Goal: Information Seeking & Learning: Learn about a topic

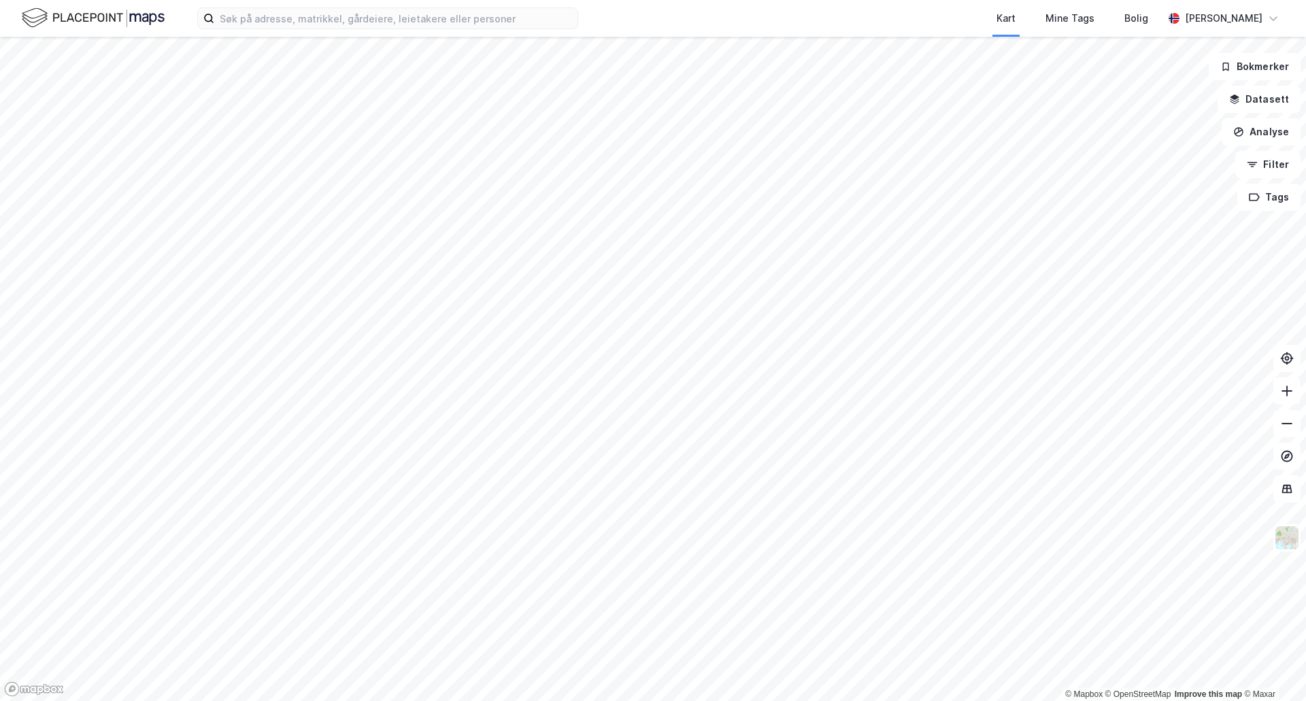
click at [406, 30] on div "Kart Mine Tags Bolig [PERSON_NAME]" at bounding box center [653, 18] width 1306 height 37
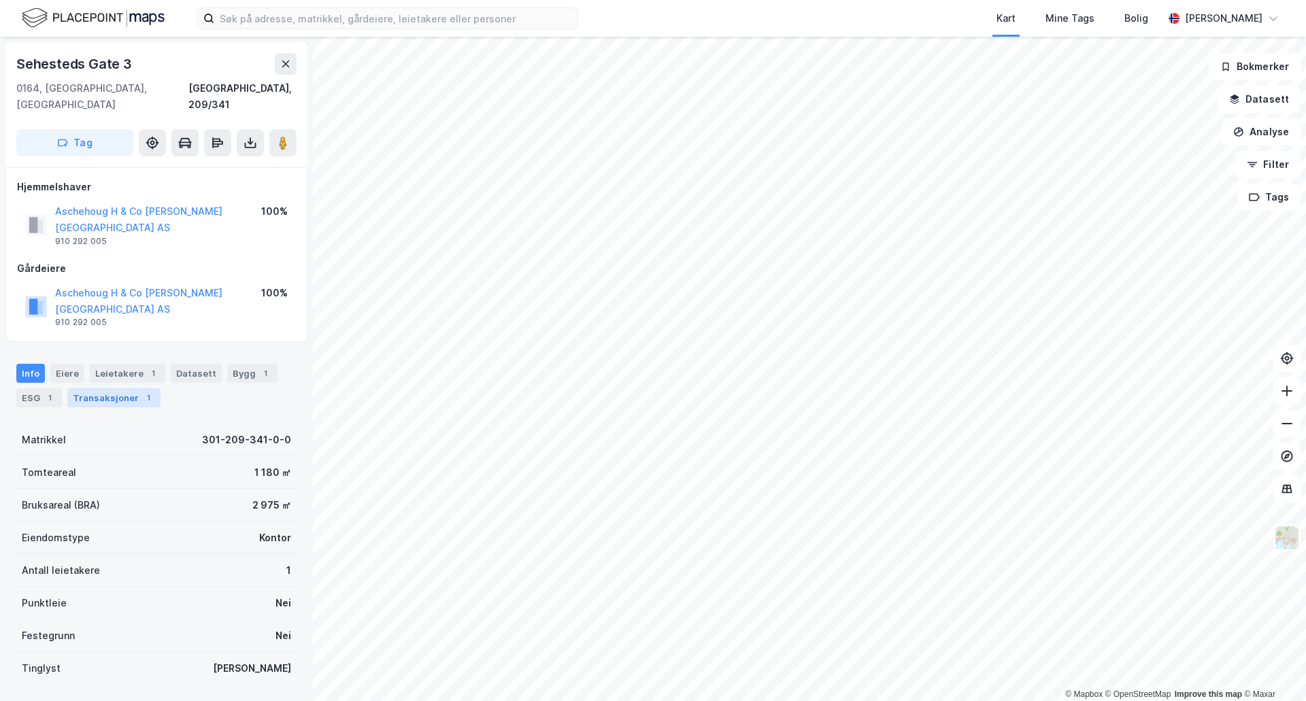
click at [88, 388] on div "Transaksjoner 1" at bounding box center [113, 397] width 93 height 19
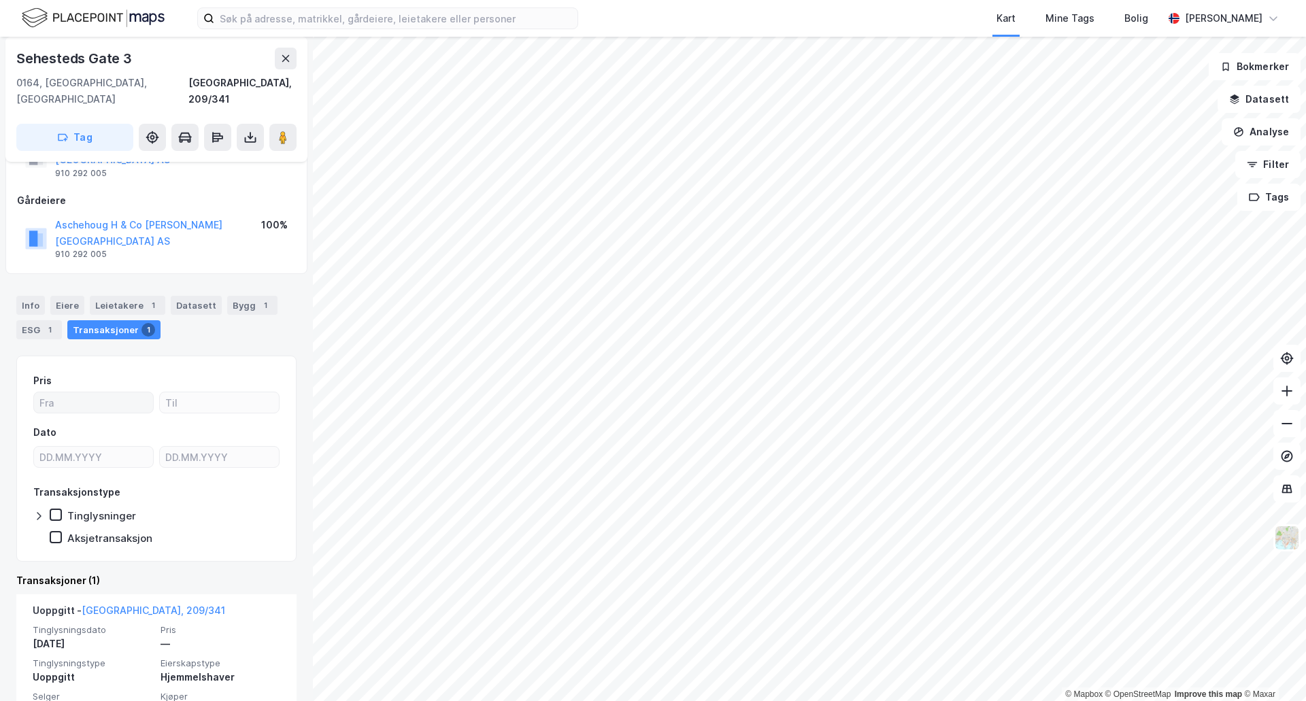
scroll to position [78, 0]
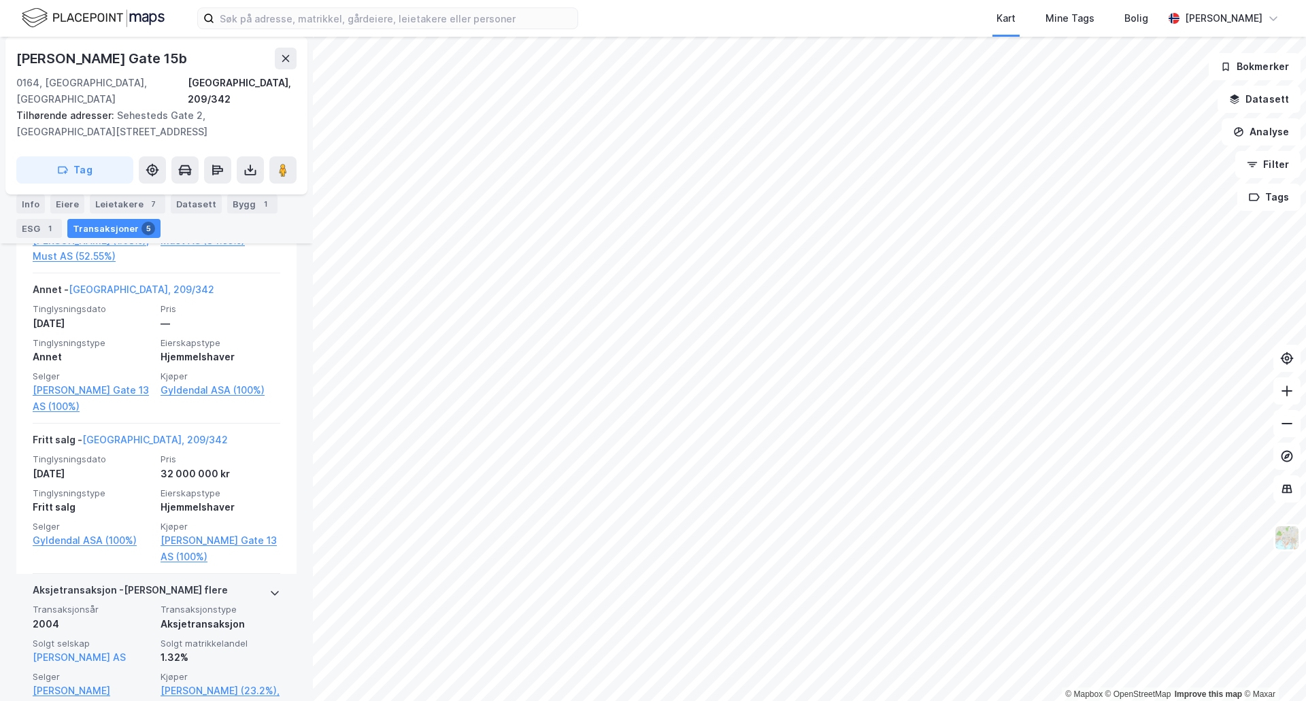
scroll to position [587, 0]
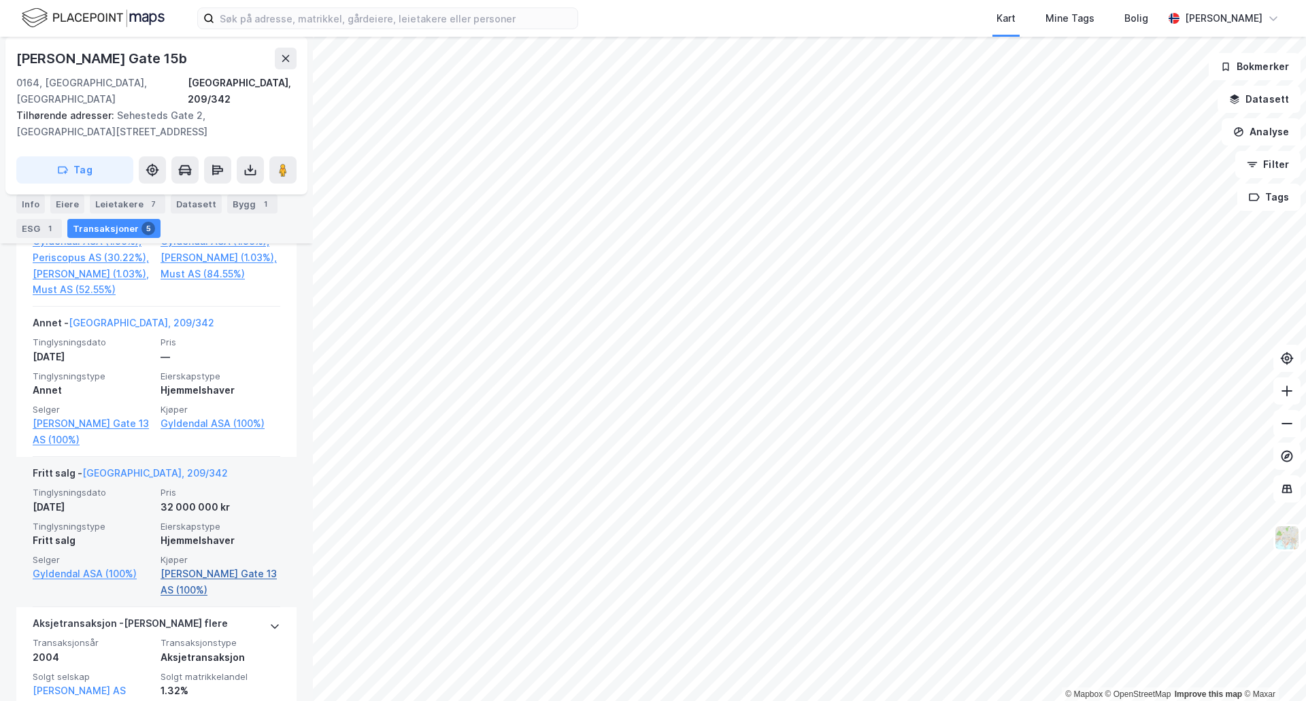
click at [195, 566] on link "[PERSON_NAME] Gate 13 AS (100%)" at bounding box center [221, 582] width 120 height 33
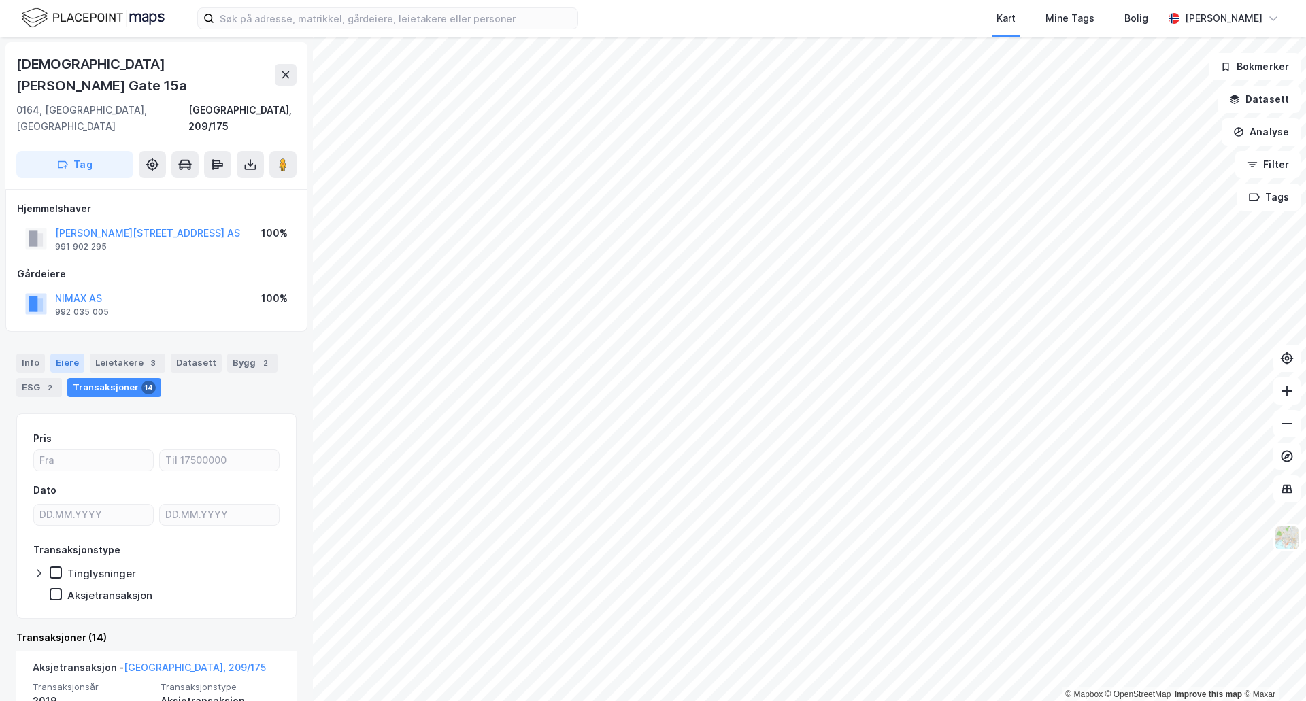
click at [56, 354] on div "Eiere" at bounding box center [67, 363] width 34 height 19
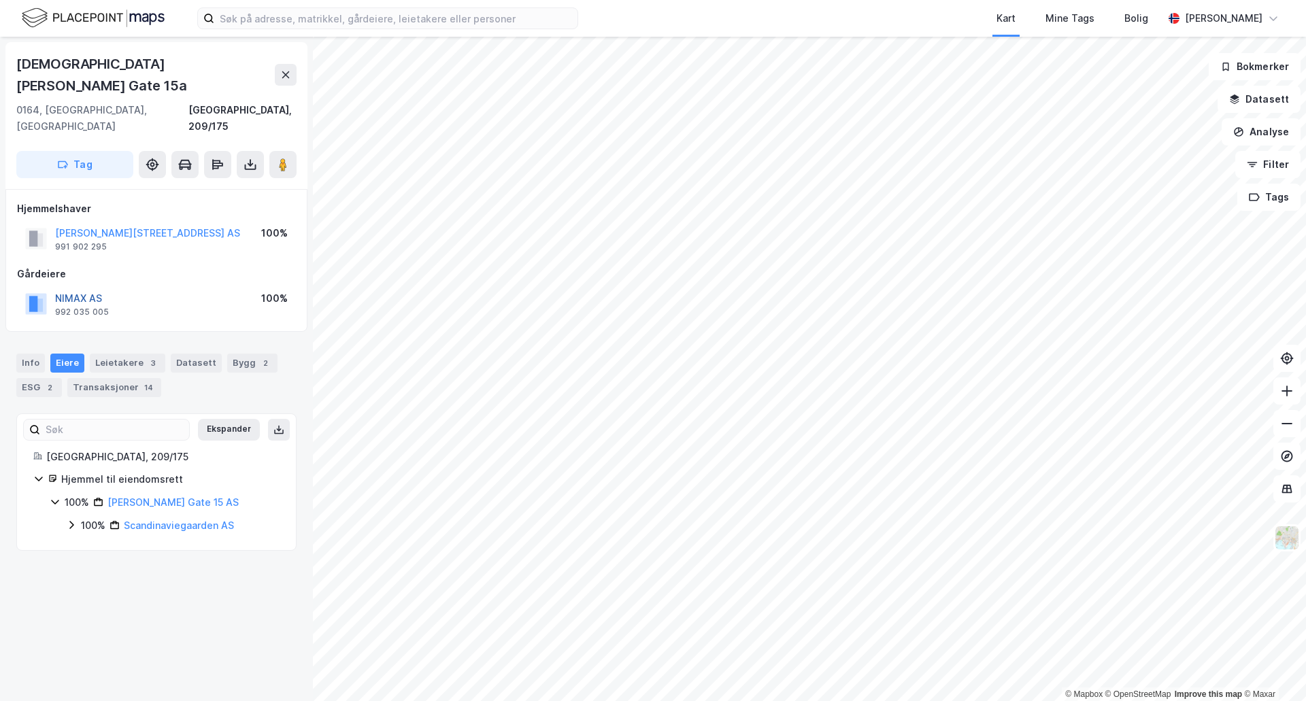
click at [0, 0] on button "NIMAX AS" at bounding box center [0, 0] width 0 height 0
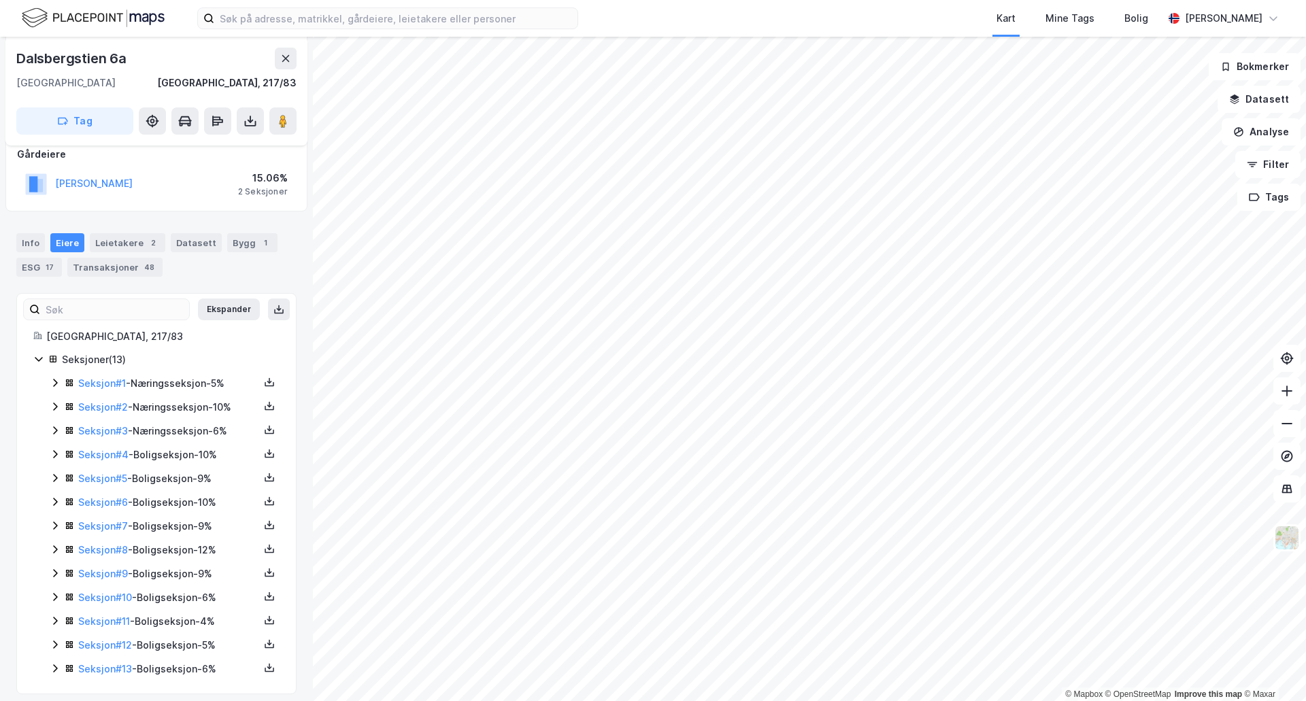
scroll to position [184, 0]
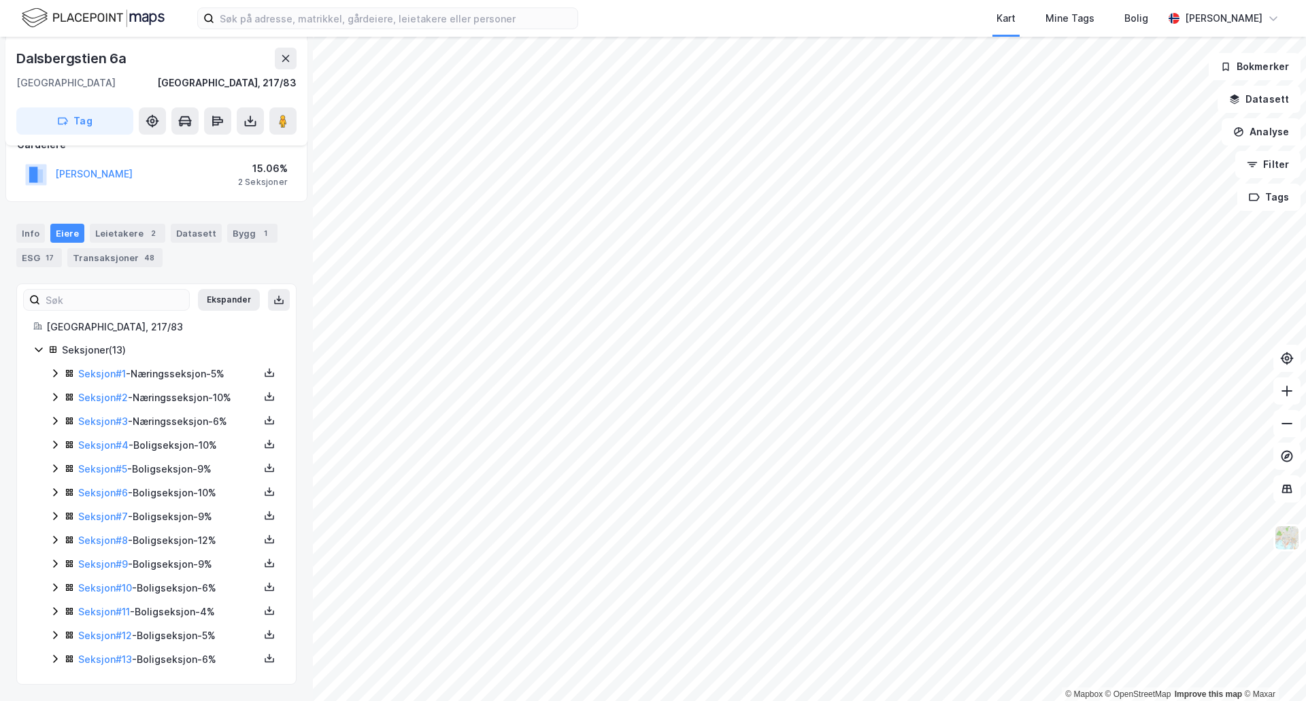
click at [56, 469] on icon at bounding box center [55, 469] width 4 height 8
click at [56, 469] on icon at bounding box center [55, 468] width 11 height 11
click at [57, 450] on icon at bounding box center [55, 444] width 11 height 11
click at [203, 494] on link "[PERSON_NAME]" at bounding box center [184, 492] width 78 height 12
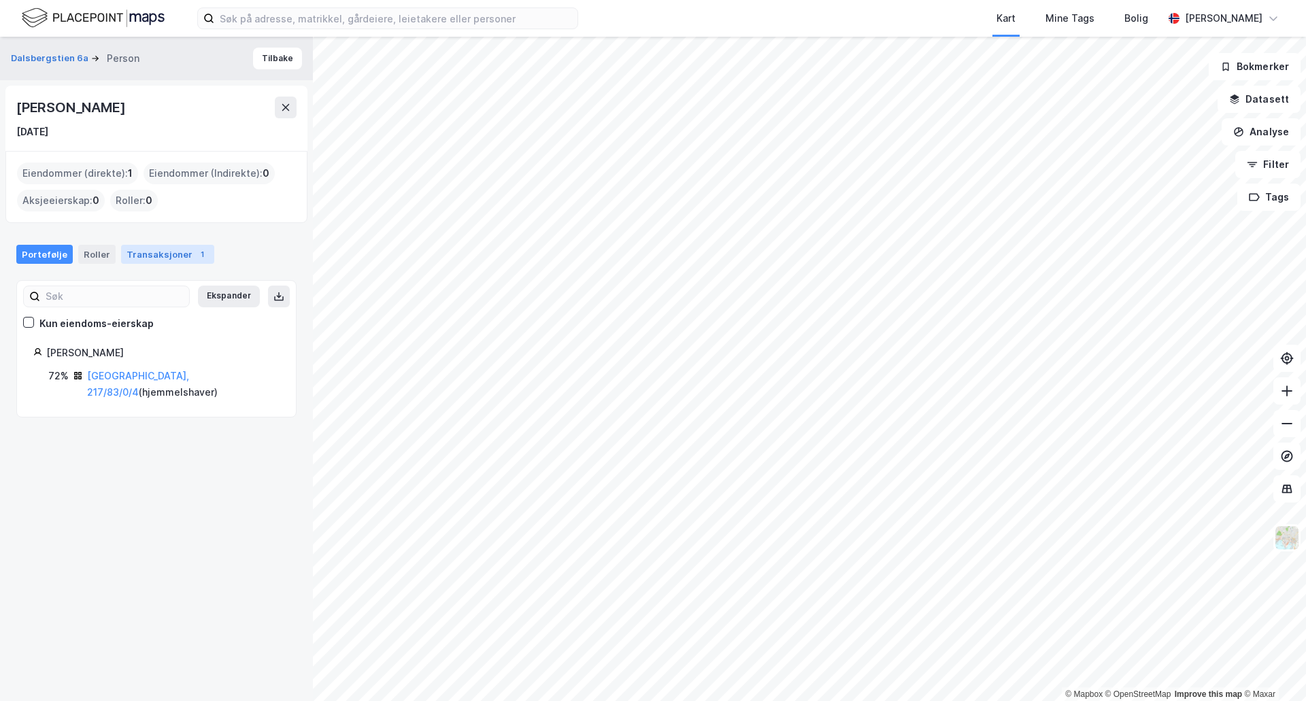
drag, startPoint x: 141, startPoint y: 263, endPoint x: 149, endPoint y: 252, distance: 12.7
click at [141, 262] on div "Transaksjoner 1" at bounding box center [167, 254] width 93 height 19
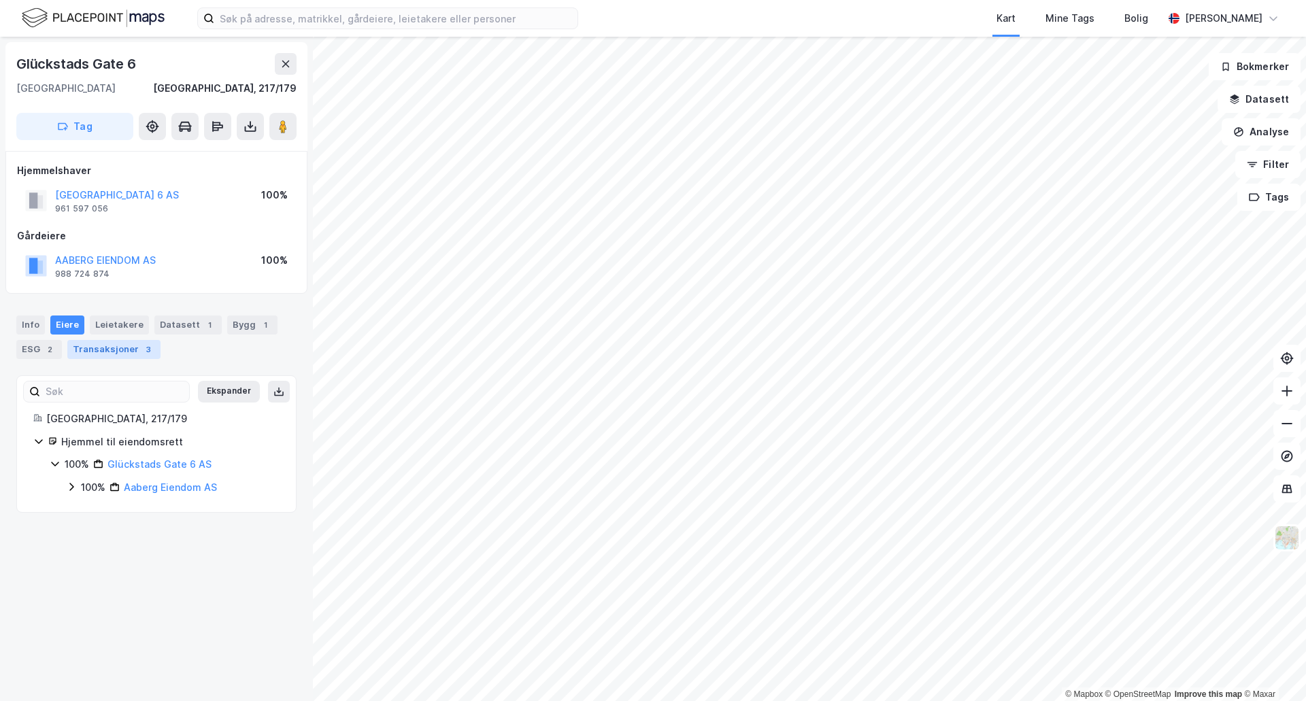
click at [82, 346] on div "Transaksjoner 3" at bounding box center [113, 349] width 93 height 19
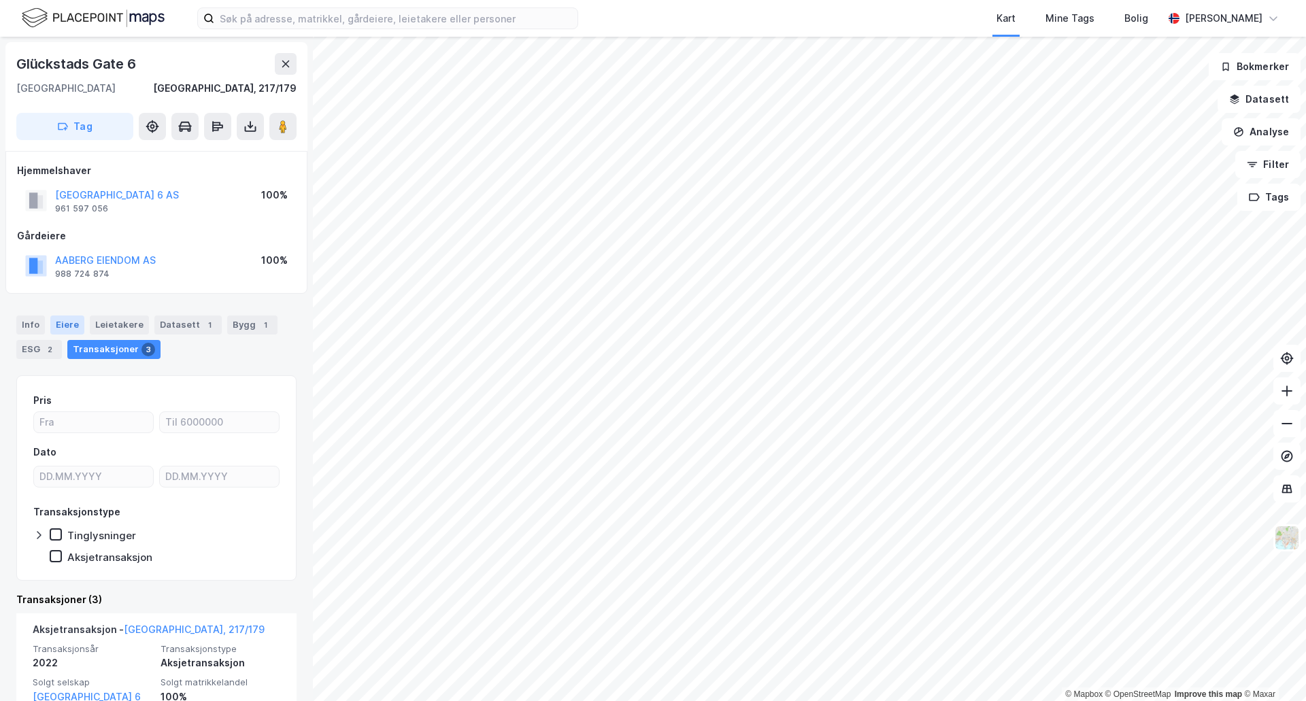
click at [65, 324] on div "Eiere" at bounding box center [67, 325] width 34 height 19
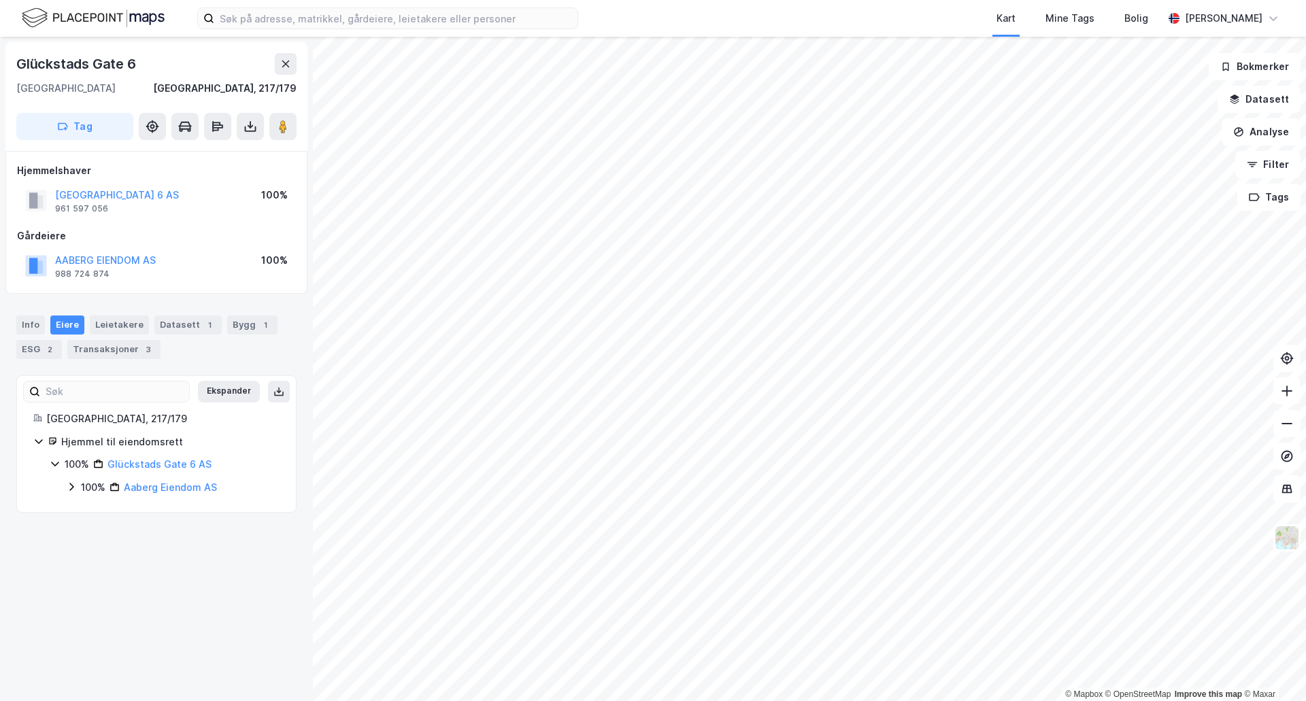
click at [77, 489] on div "100% Aaberg Eiendom AS" at bounding box center [173, 488] width 214 height 16
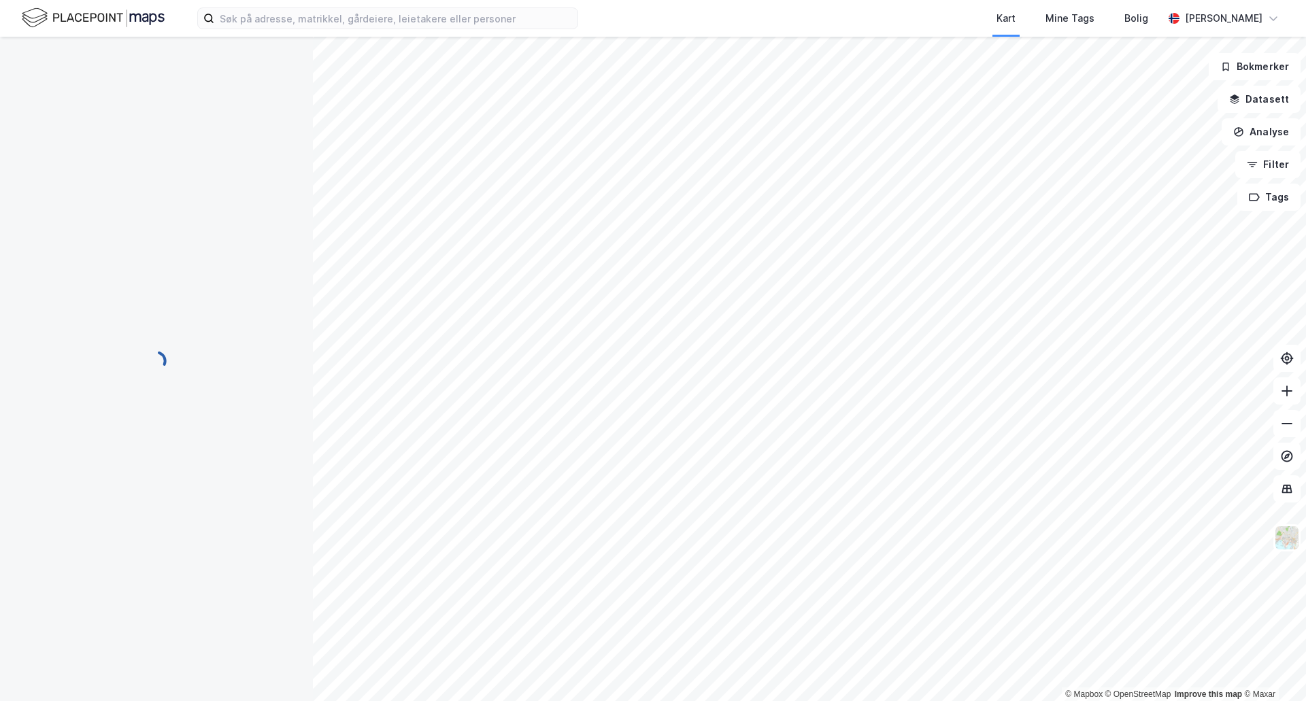
scroll to position [184, 0]
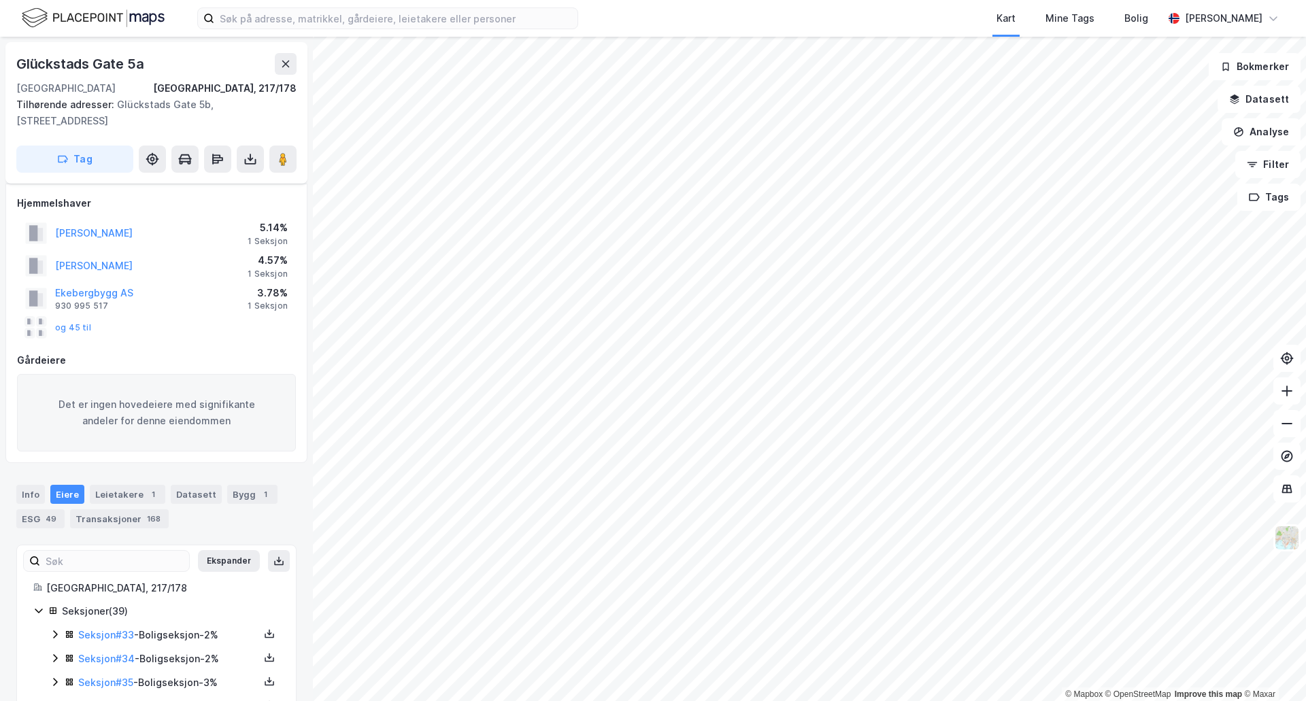
scroll to position [184, 0]
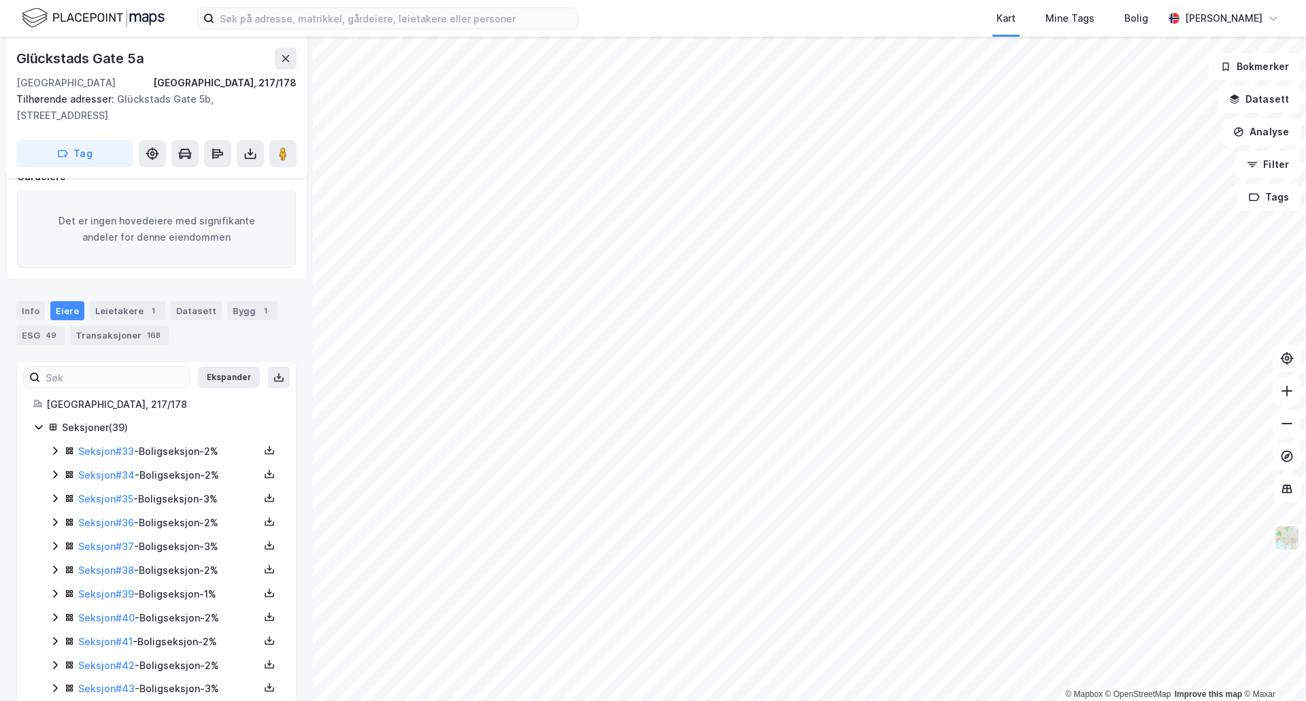
click at [55, 448] on icon at bounding box center [55, 451] width 11 height 11
click at [56, 448] on icon at bounding box center [55, 451] width 11 height 11
click at [56, 472] on icon at bounding box center [55, 474] width 11 height 11
click at [54, 473] on icon at bounding box center [55, 474] width 11 height 11
click at [53, 493] on icon at bounding box center [55, 498] width 11 height 11
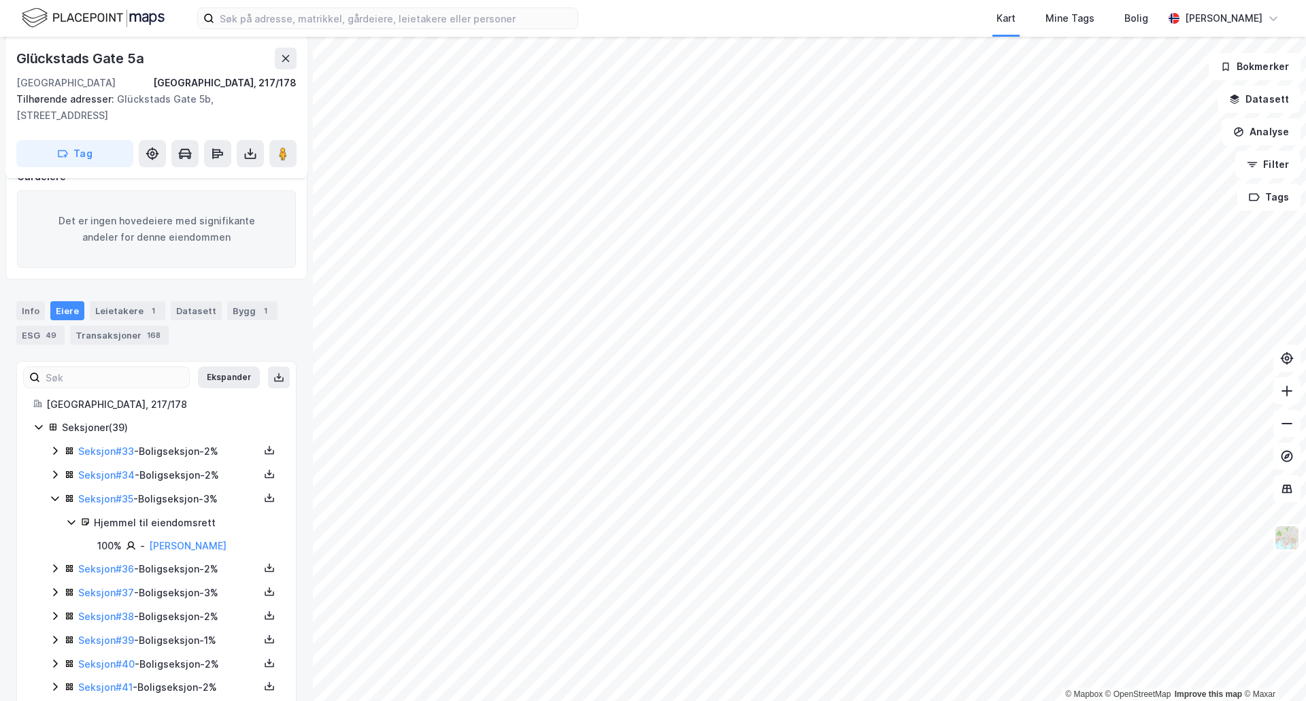
click at [53, 493] on icon at bounding box center [55, 498] width 11 height 11
click at [56, 475] on icon at bounding box center [55, 475] width 4 height 8
click at [56, 475] on icon at bounding box center [54, 475] width 7 height 5
click at [57, 516] on div "Seksjon # 36 - Boligseksjon - 2%" at bounding box center [165, 523] width 230 height 17
click at [59, 522] on icon at bounding box center [55, 522] width 11 height 11
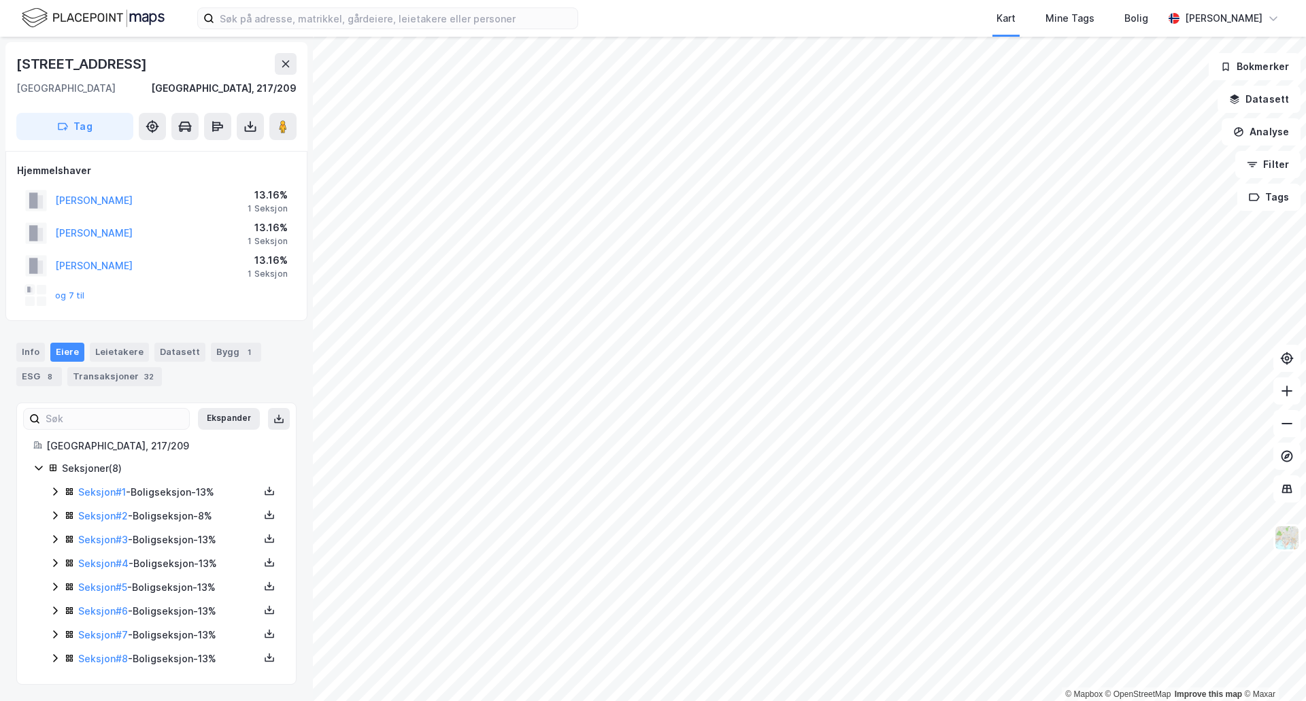
click at [56, 492] on icon at bounding box center [55, 491] width 11 height 11
click at [54, 490] on icon at bounding box center [55, 491] width 11 height 11
click at [51, 518] on icon at bounding box center [55, 515] width 11 height 11
click at [53, 516] on icon at bounding box center [54, 516] width 7 height 5
click at [54, 537] on icon at bounding box center [55, 540] width 4 height 8
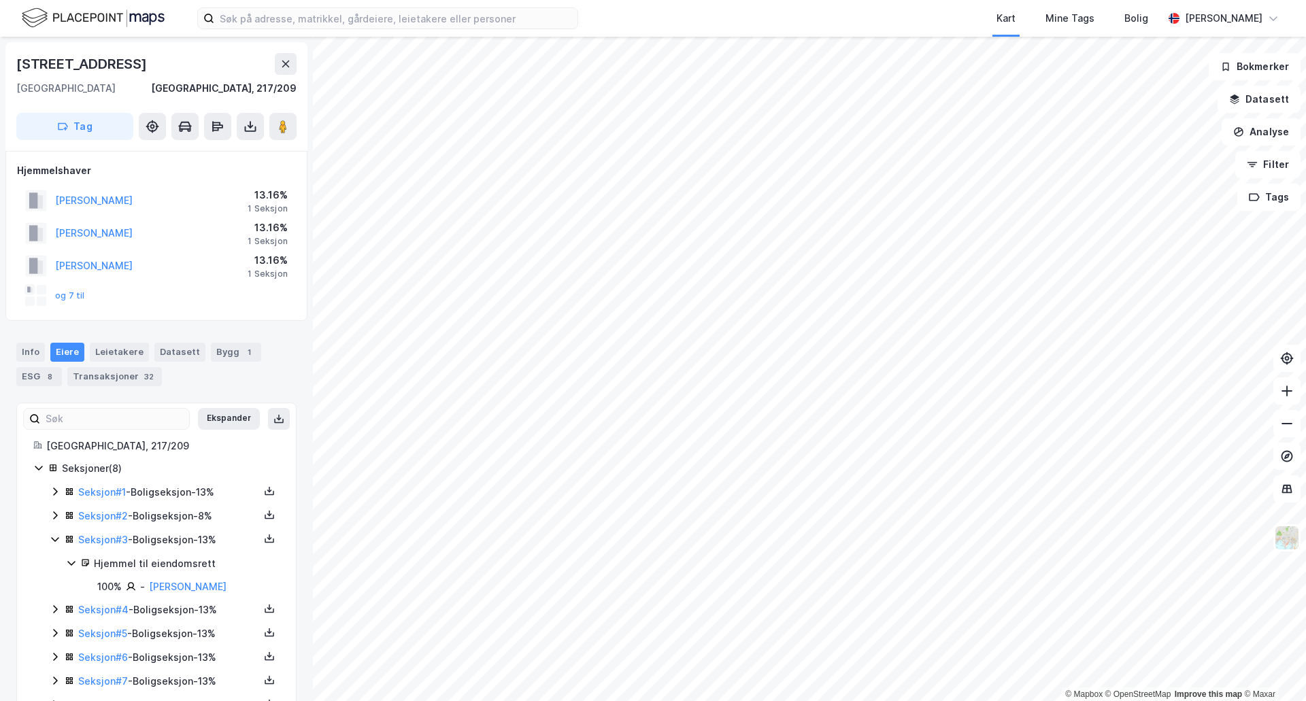
click at [54, 540] on icon at bounding box center [55, 539] width 11 height 11
click at [54, 554] on div "Seksjon # 1 - Boligseksjon - 13% Seksjon # 2 - Boligseksjon - 8% Seksjon # 3 - …" at bounding box center [165, 576] width 230 height 184
click at [54, 562] on icon at bounding box center [55, 563] width 11 height 11
click at [49, 588] on div "Seksjoner ( 8 ) Seksjon # 1 - Boligseksjon - 13% Seksjon # 2 - Boligseksjon - 8…" at bounding box center [156, 563] width 246 height 207
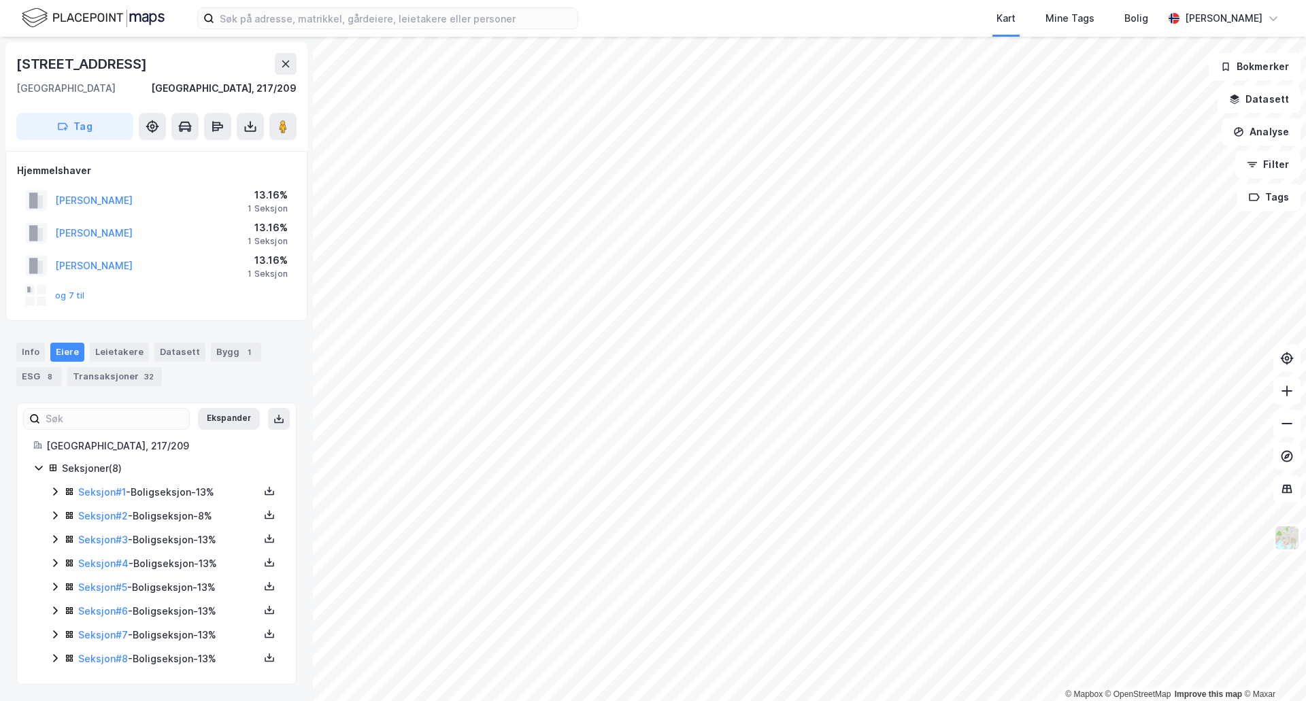
click at [54, 588] on icon at bounding box center [55, 587] width 11 height 11
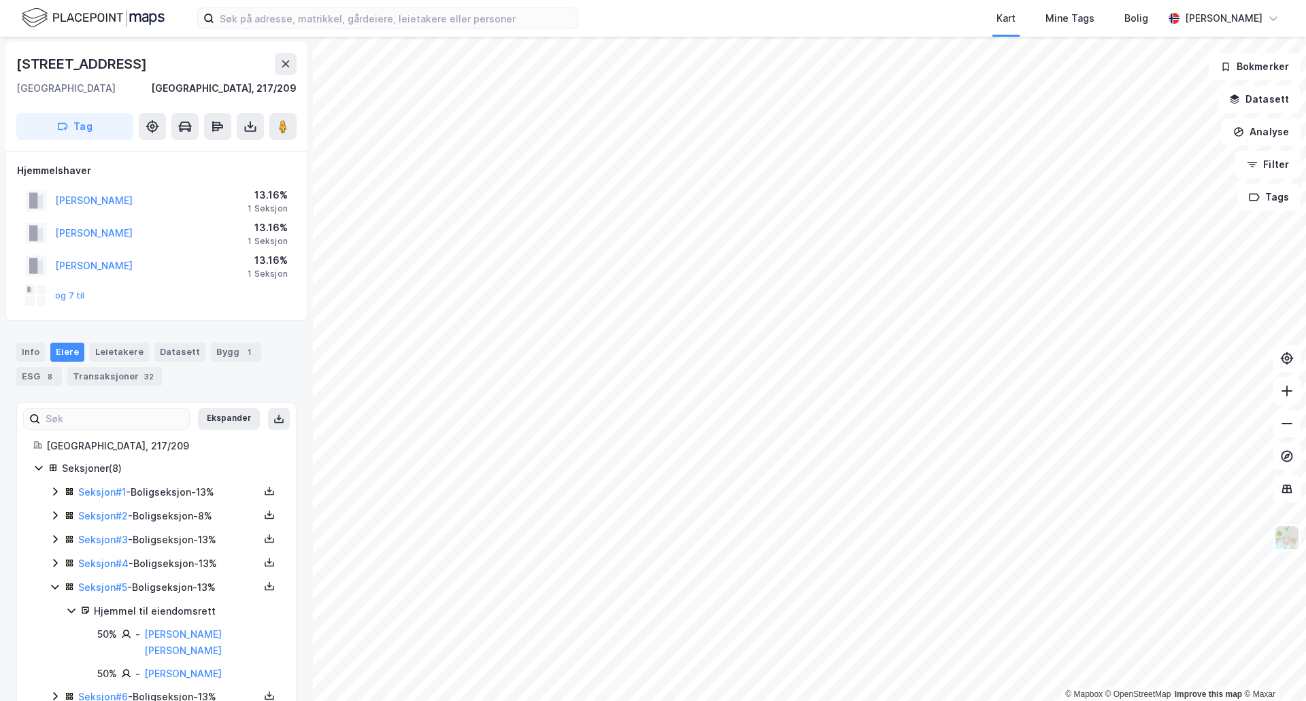
click at [54, 588] on icon at bounding box center [54, 587] width 7 height 5
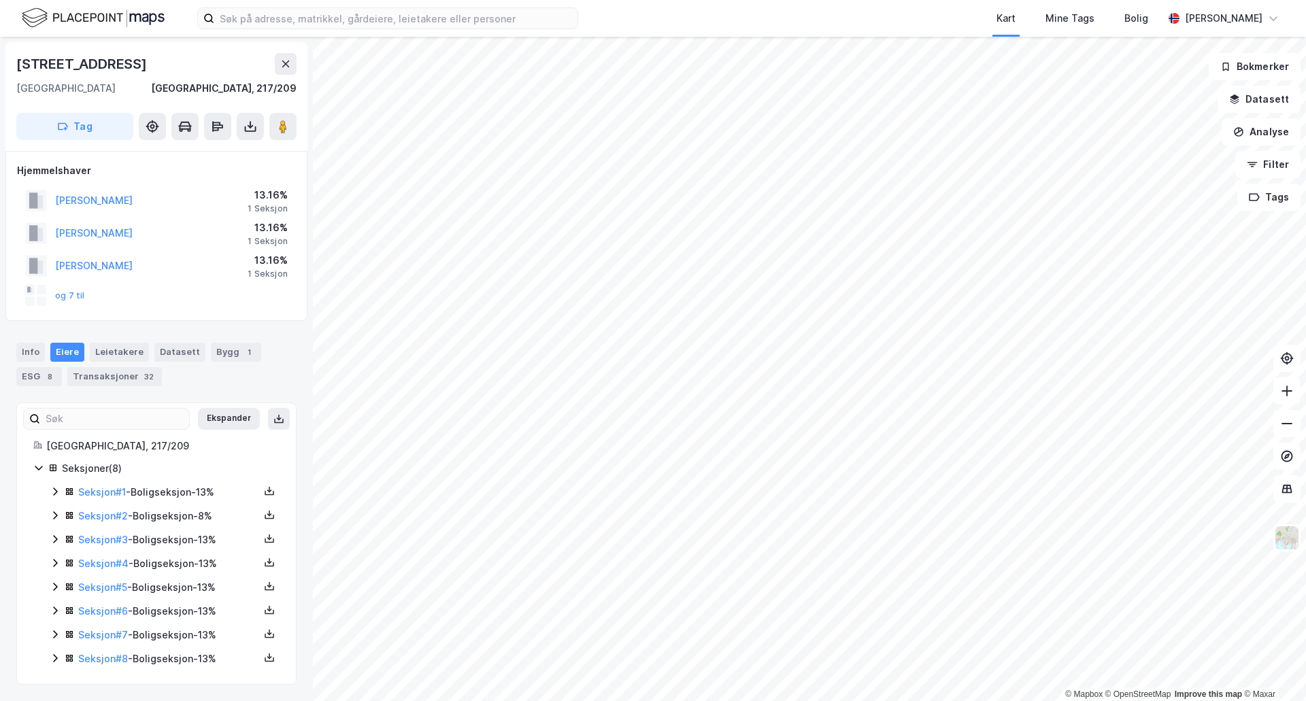
click at [59, 617] on div "Seksjon # 6 - Boligseksjon - 13%" at bounding box center [165, 611] width 230 height 17
click at [55, 611] on icon at bounding box center [55, 610] width 11 height 11
click at [57, 636] on icon at bounding box center [55, 634] width 11 height 11
click at [56, 635] on icon at bounding box center [55, 634] width 11 height 11
click at [56, 658] on icon at bounding box center [55, 658] width 11 height 11
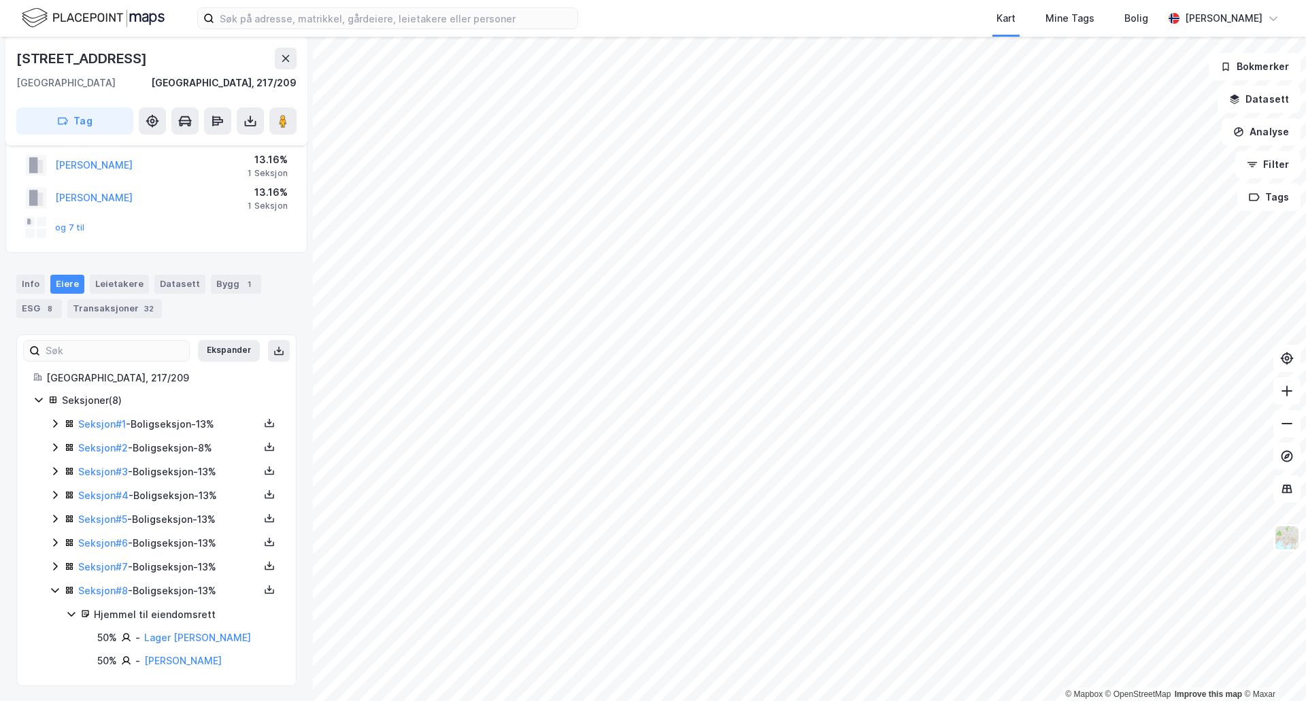
scroll to position [69, 0]
click at [54, 586] on icon at bounding box center [55, 589] width 11 height 11
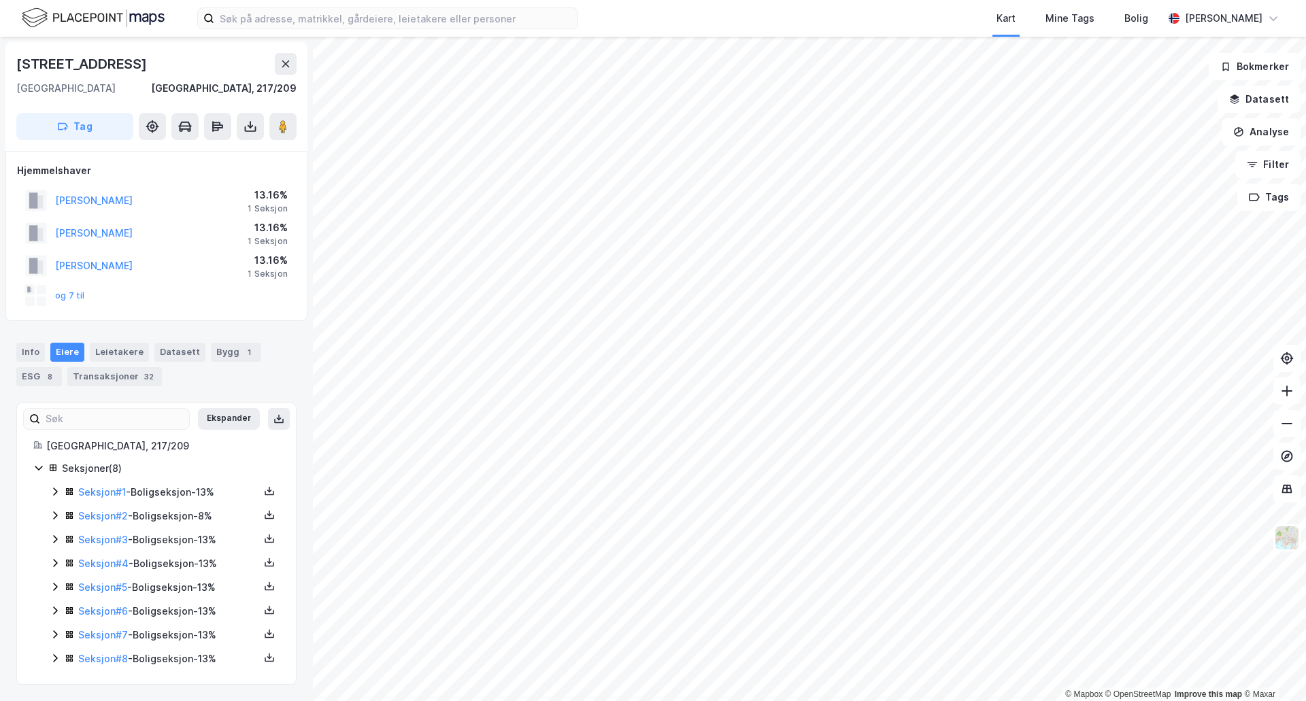
scroll to position [0, 0]
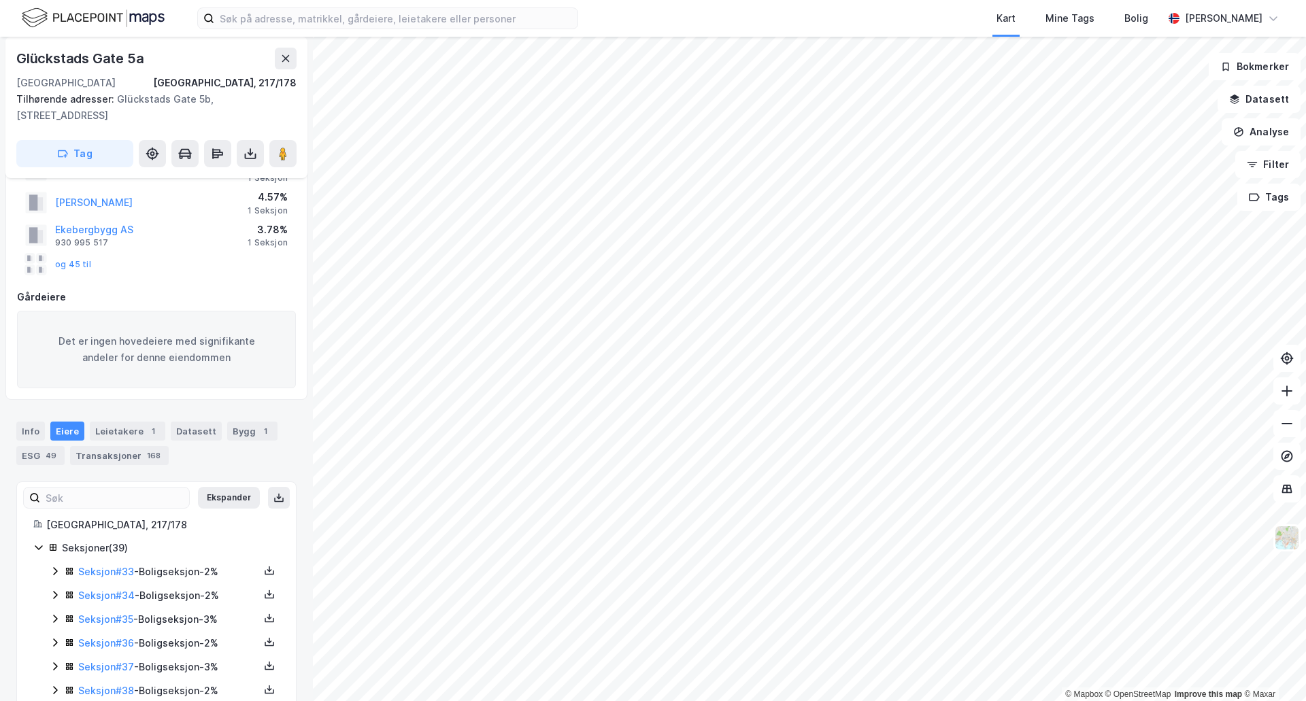
scroll to position [131, 0]
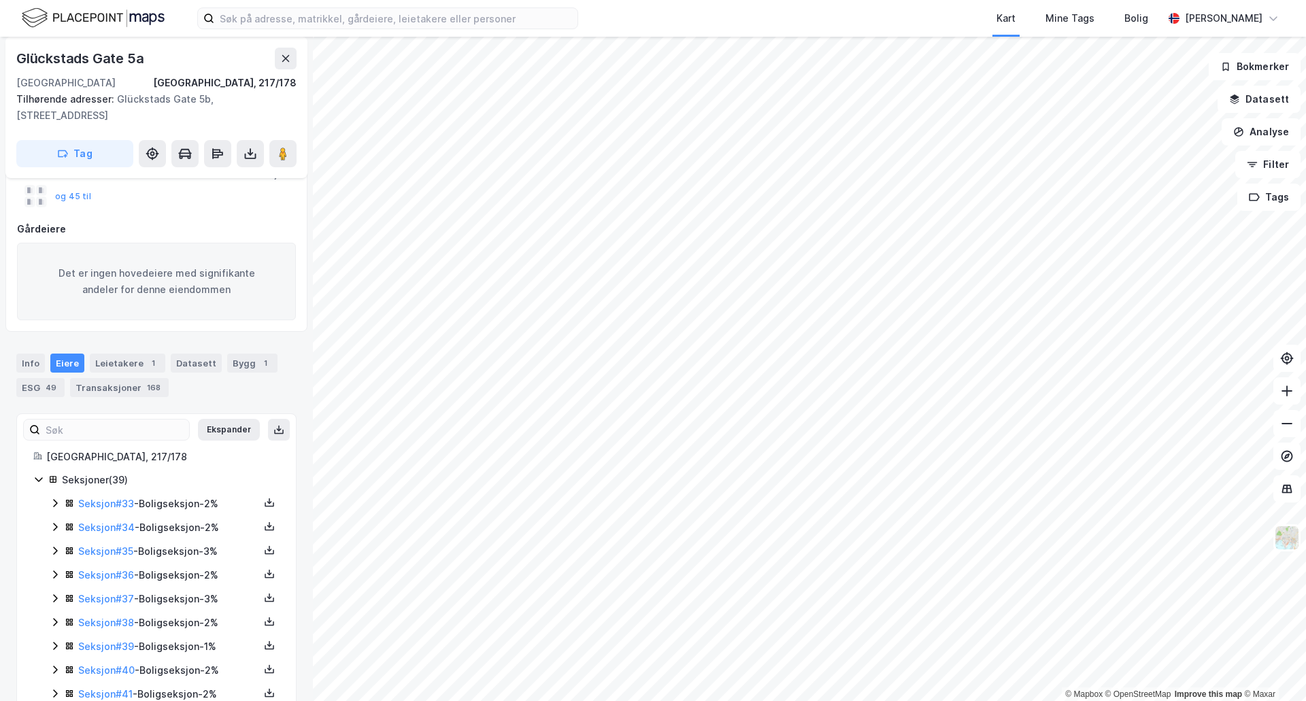
click at [52, 522] on icon at bounding box center [55, 527] width 11 height 11
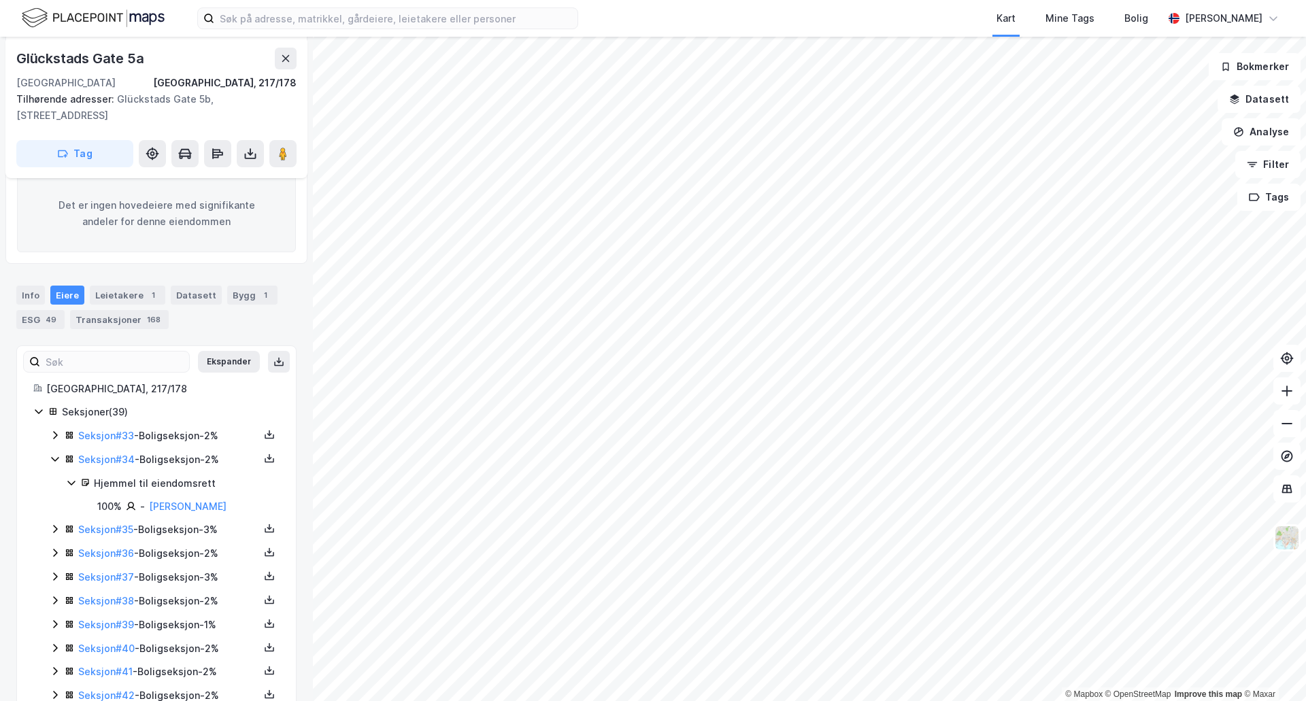
click at [57, 529] on icon at bounding box center [55, 529] width 4 height 8
click at [52, 605] on icon at bounding box center [55, 599] width 11 height 11
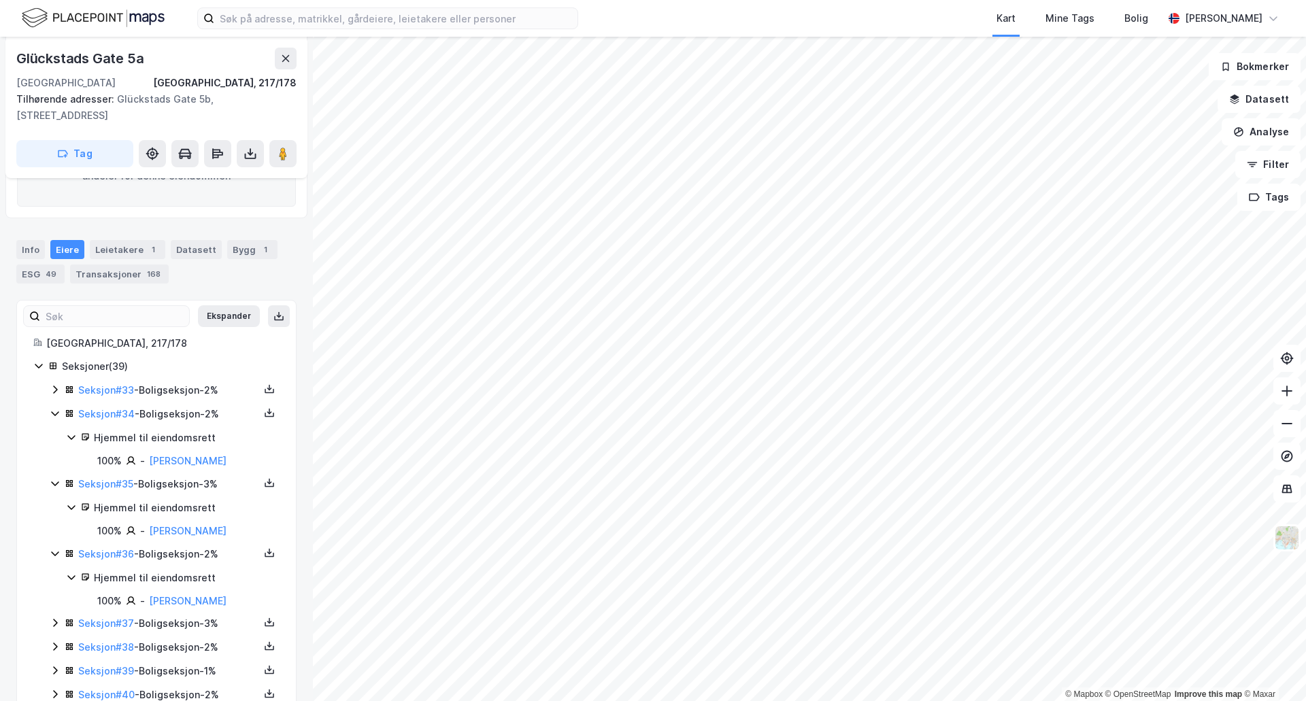
scroll to position [335, 0]
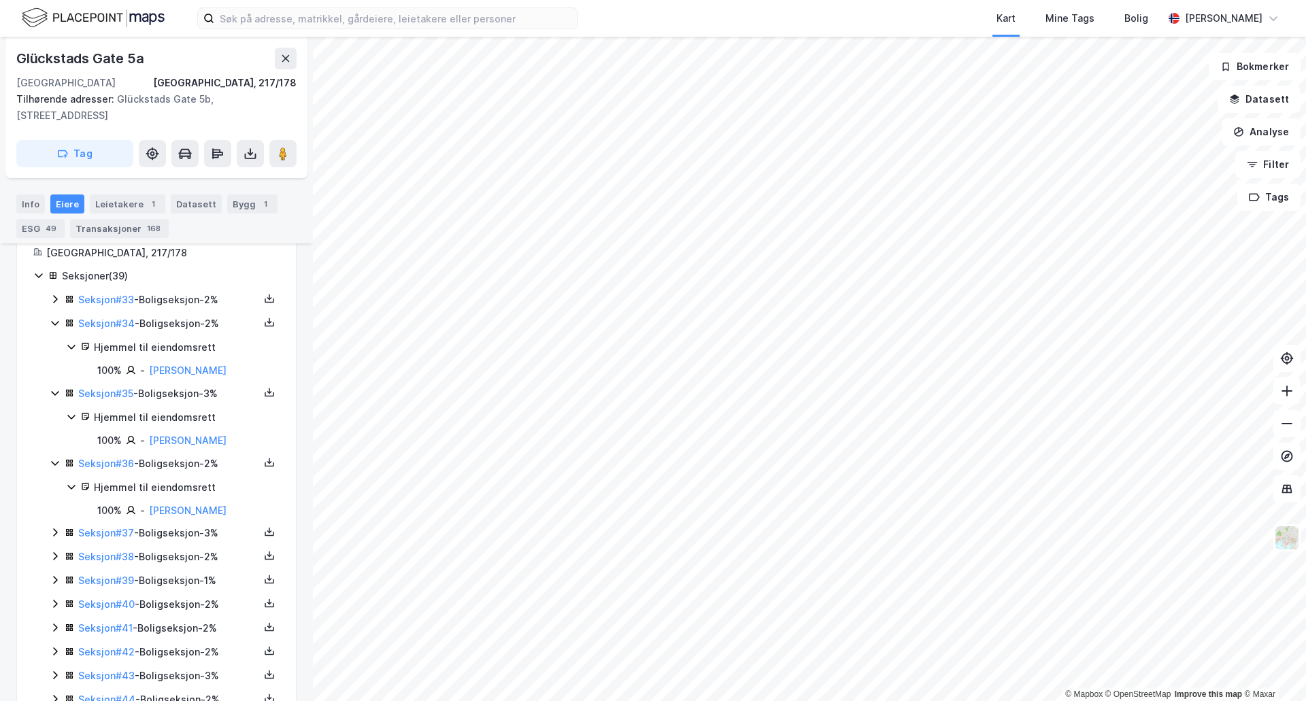
click at [51, 538] on icon at bounding box center [55, 532] width 11 height 11
click at [56, 608] on icon at bounding box center [55, 602] width 11 height 11
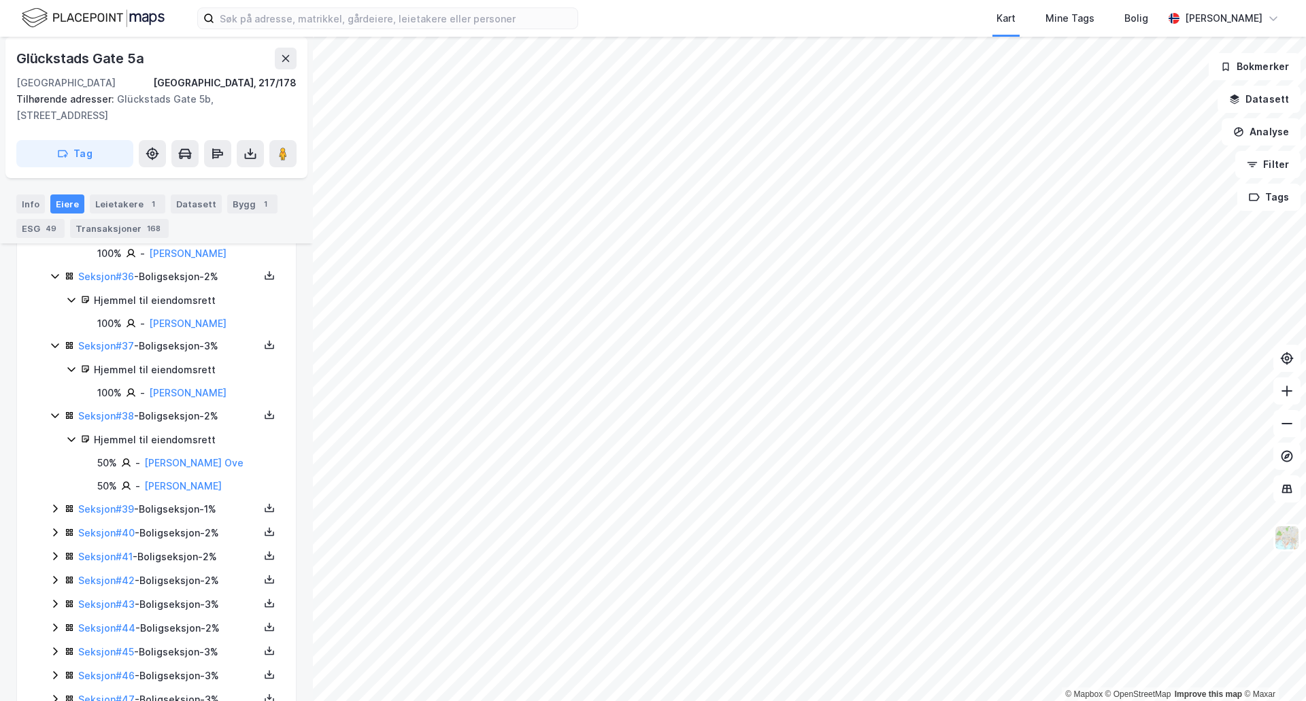
scroll to position [539, 0]
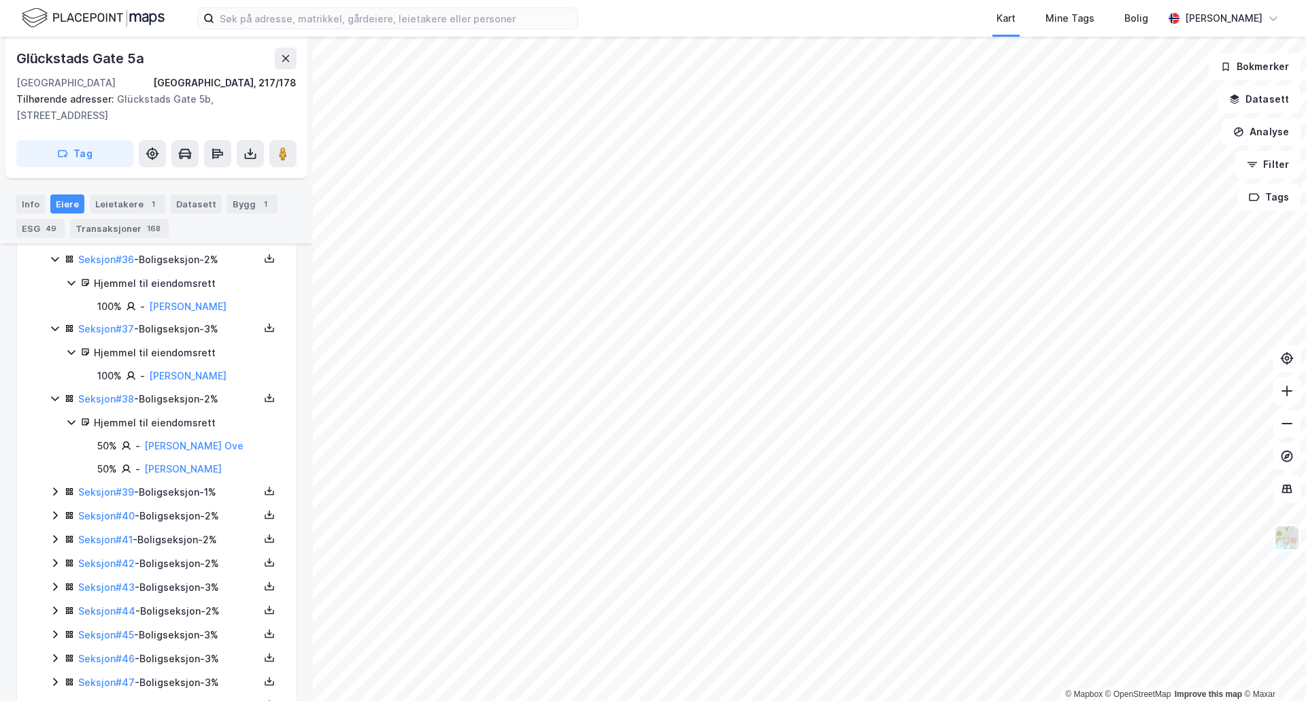
click at [55, 497] on icon at bounding box center [55, 491] width 11 height 11
click at [53, 567] on icon at bounding box center [55, 561] width 11 height 11
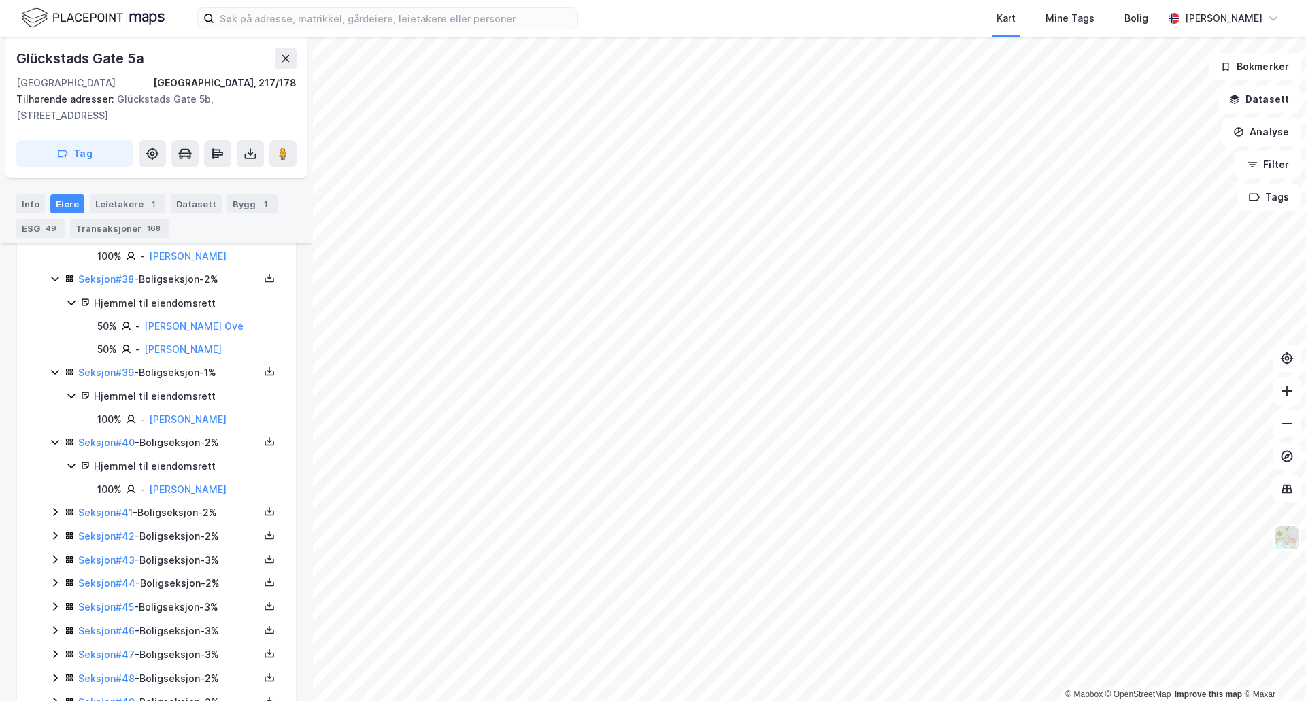
scroll to position [675, 0]
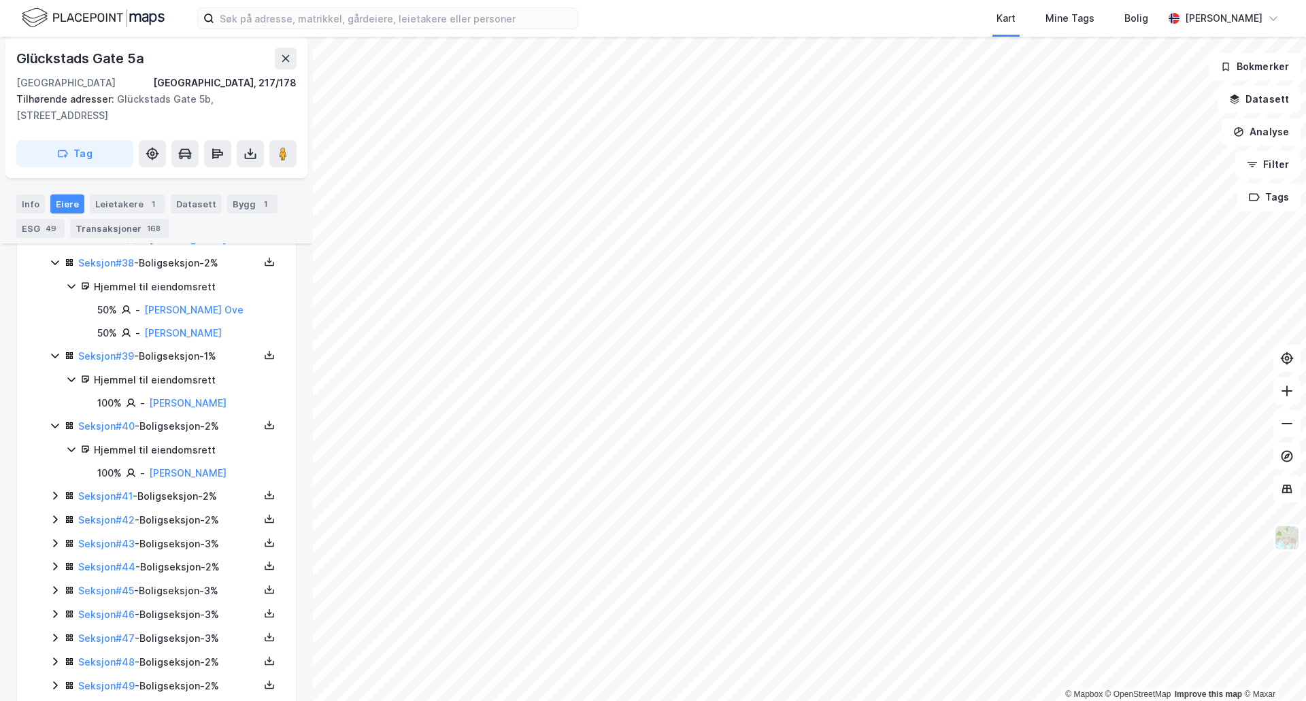
click at [53, 501] on icon at bounding box center [55, 495] width 11 height 11
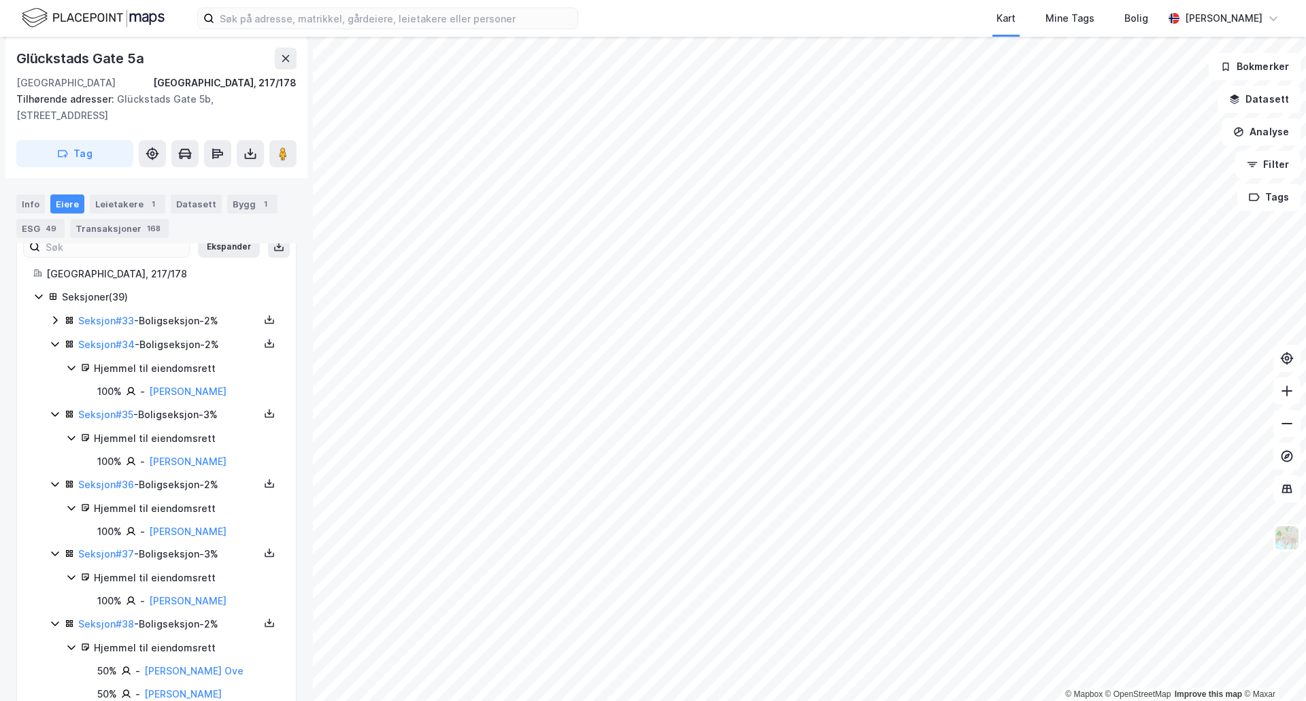
scroll to position [0, 0]
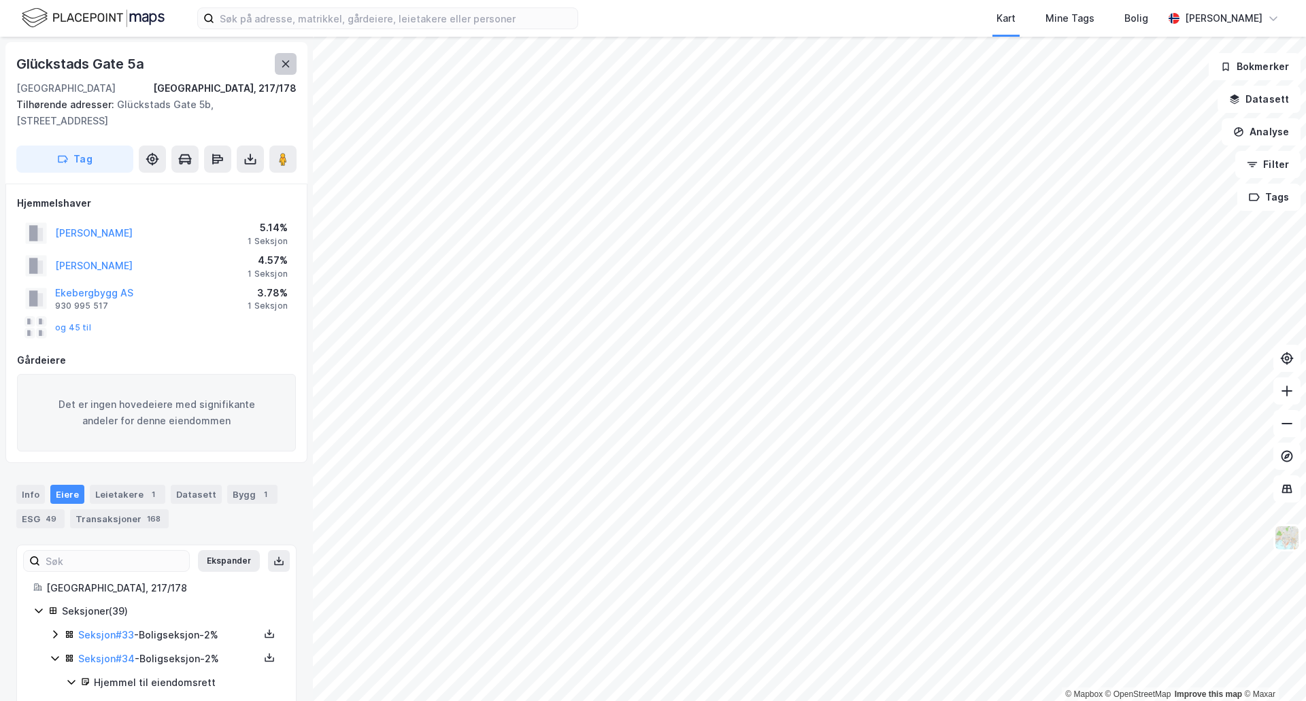
click at [294, 63] on button at bounding box center [286, 64] width 22 height 22
